Goal: Task Accomplishment & Management: Manage account settings

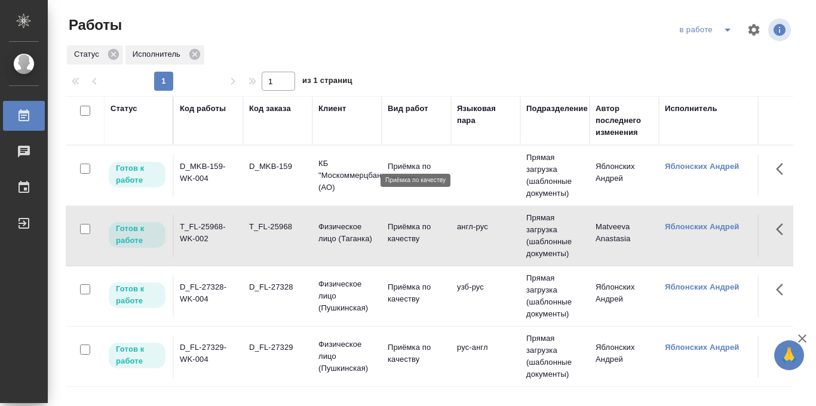
scroll to position [19, 0]
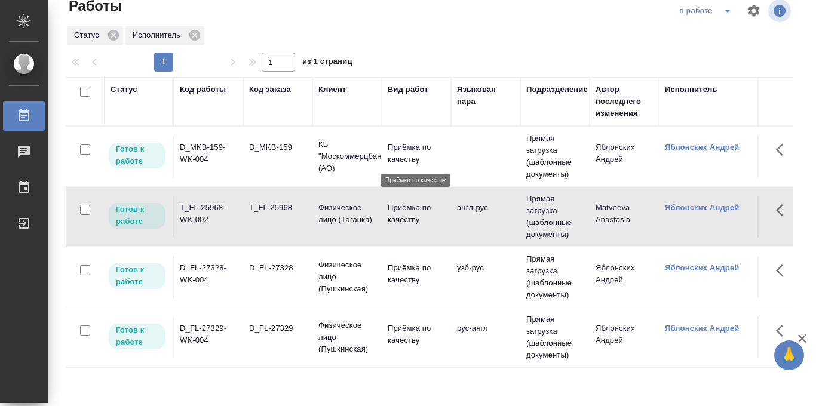
click at [417, 154] on p "Приёмка по качеству" at bounding box center [416, 154] width 57 height 24
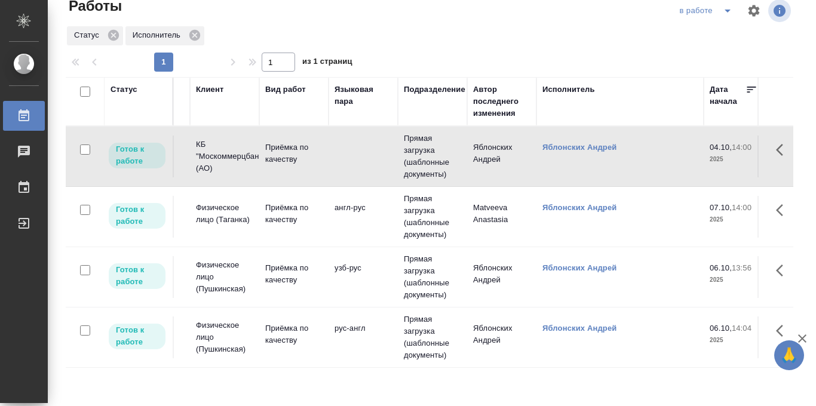
scroll to position [0, 115]
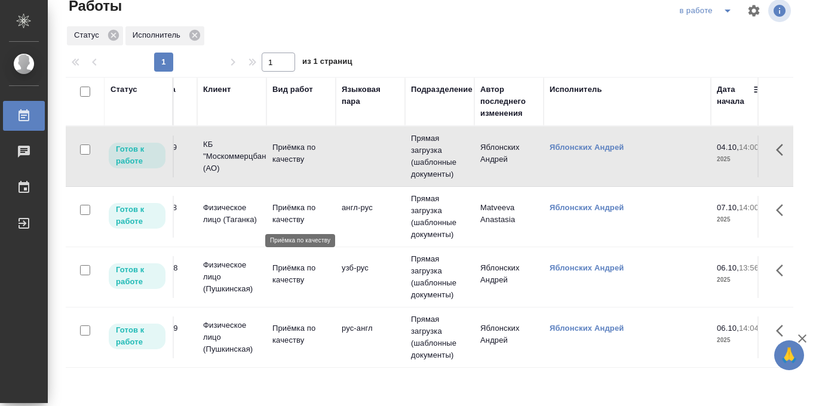
click at [296, 213] on p "Приёмка по качеству" at bounding box center [300, 214] width 57 height 24
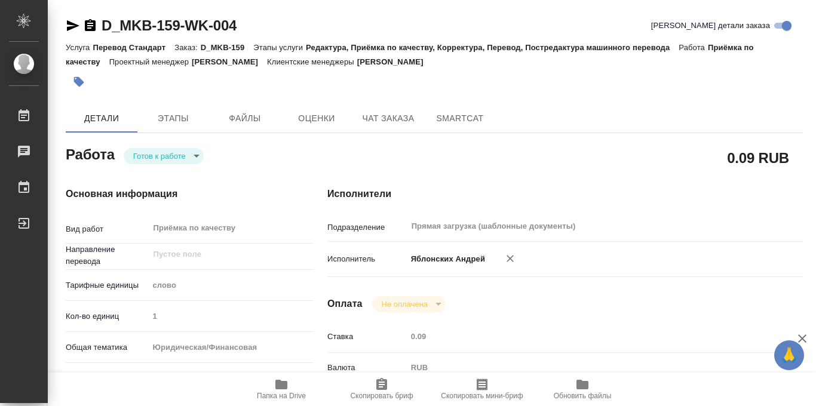
scroll to position [637, 0]
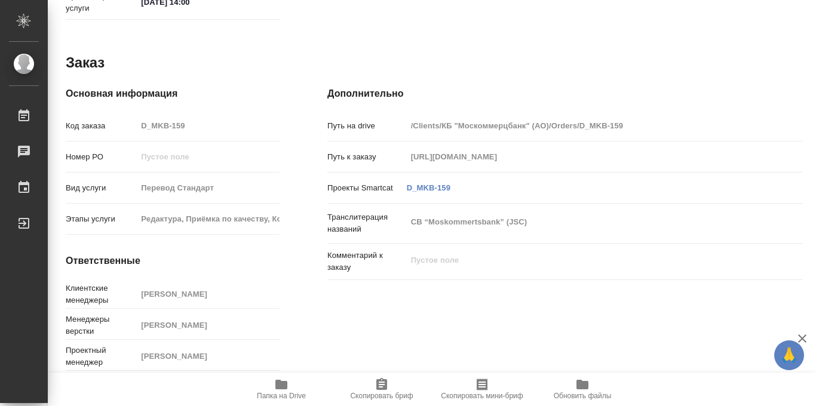
click at [279, 385] on icon "button" at bounding box center [281, 385] width 12 height 10
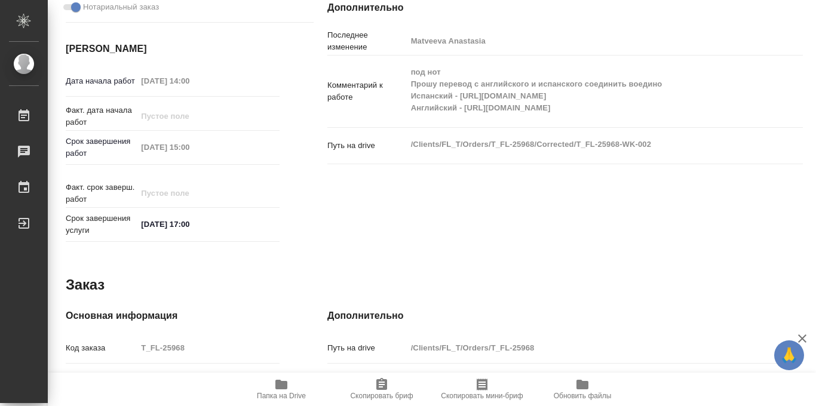
scroll to position [637, 0]
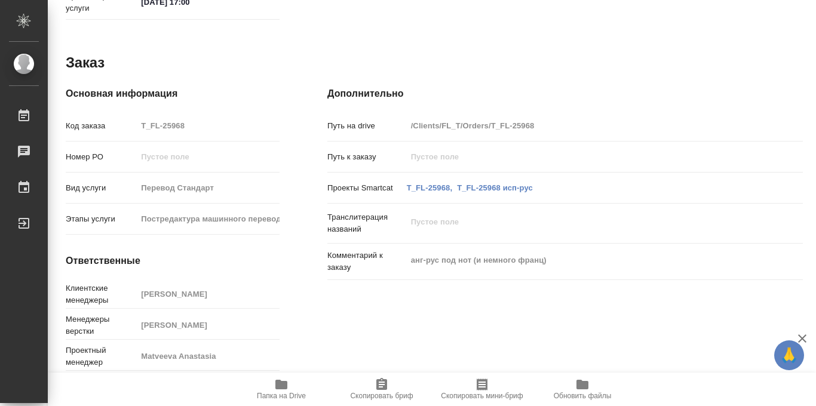
click at [278, 387] on icon "button" at bounding box center [281, 385] width 12 height 10
click at [162, 87] on h4 "Основная информация" at bounding box center [173, 94] width 214 height 14
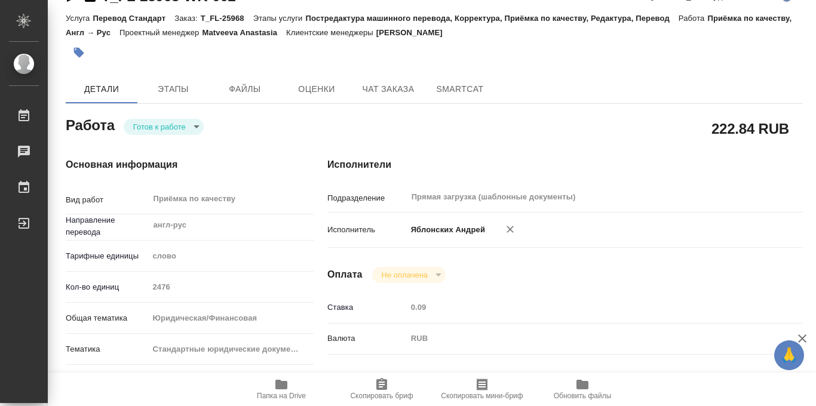
scroll to position [0, 0]
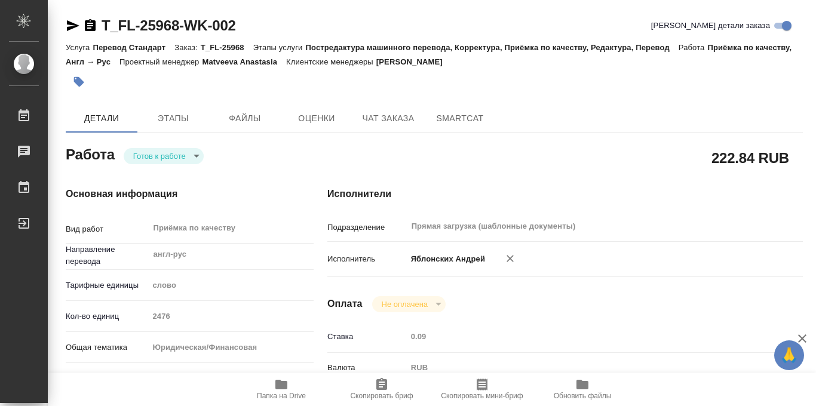
click at [197, 153] on body "🙏 .cls-1 fill:#fff; AWATERA Iablonskikh Andrei Работы 0 Чаты График Выйти T_FL-…" at bounding box center [408, 203] width 816 height 406
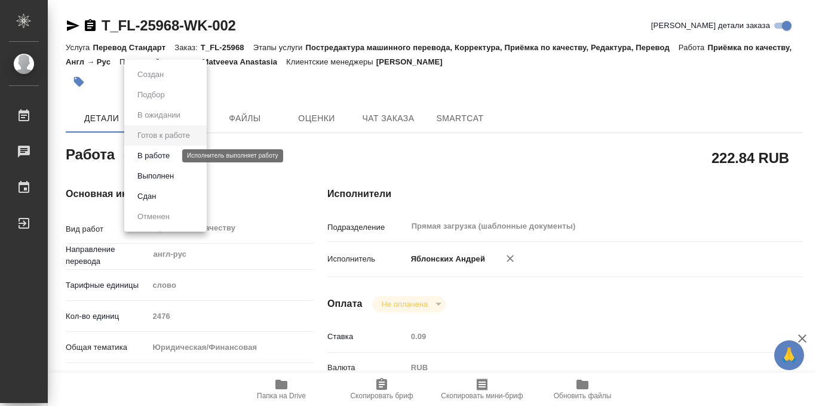
click at [159, 156] on button "В работе" at bounding box center [153, 155] width 39 height 13
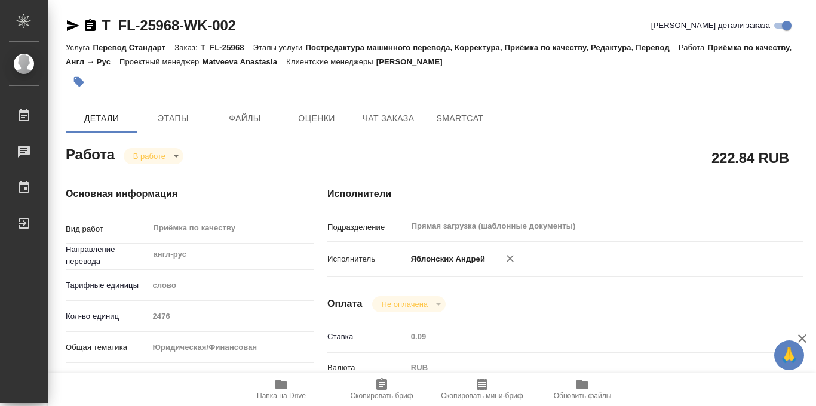
type textarea "x"
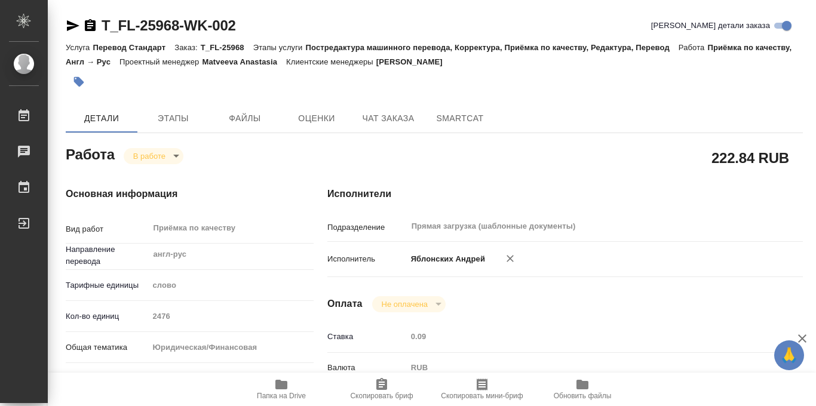
type textarea "x"
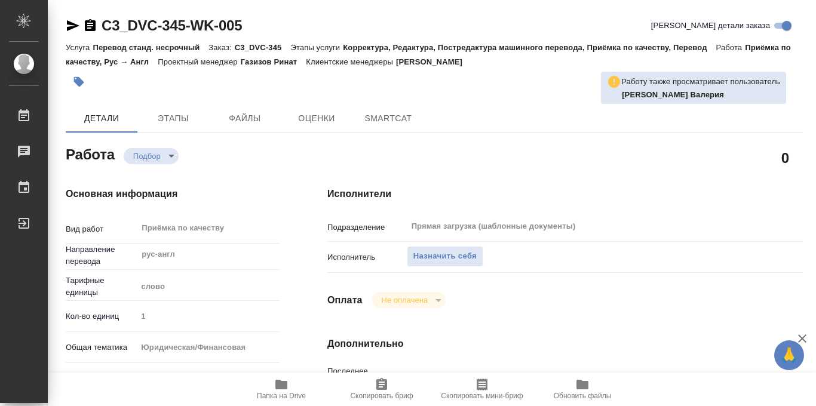
type textarea "x"
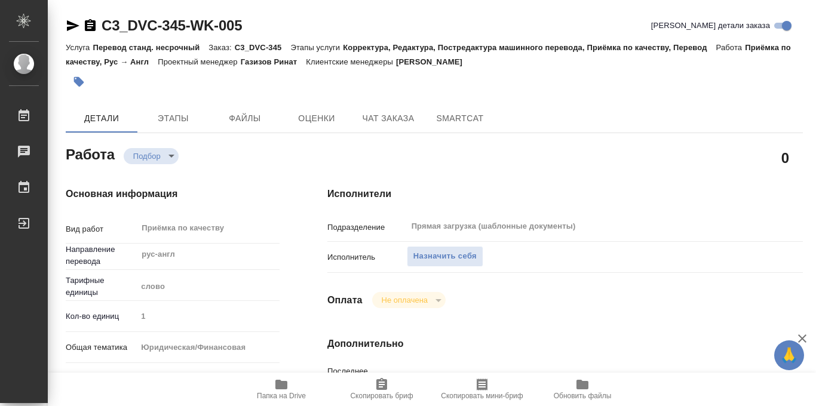
click at [429, 256] on span "Назначить себя" at bounding box center [444, 257] width 63 height 14
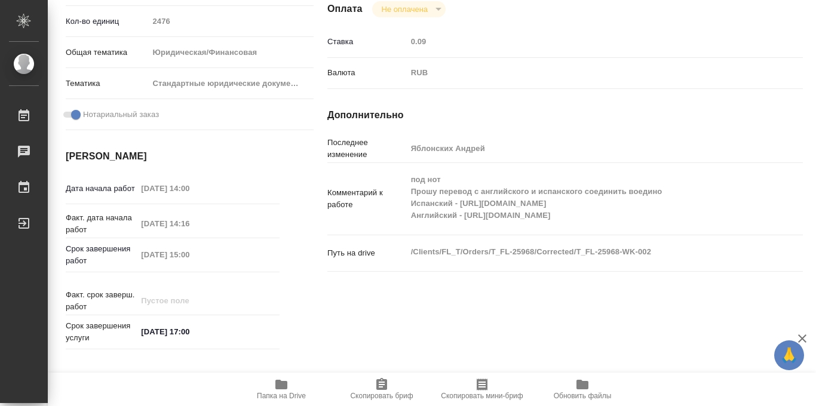
scroll to position [311, 0]
